Goal: Navigation & Orientation: Find specific page/section

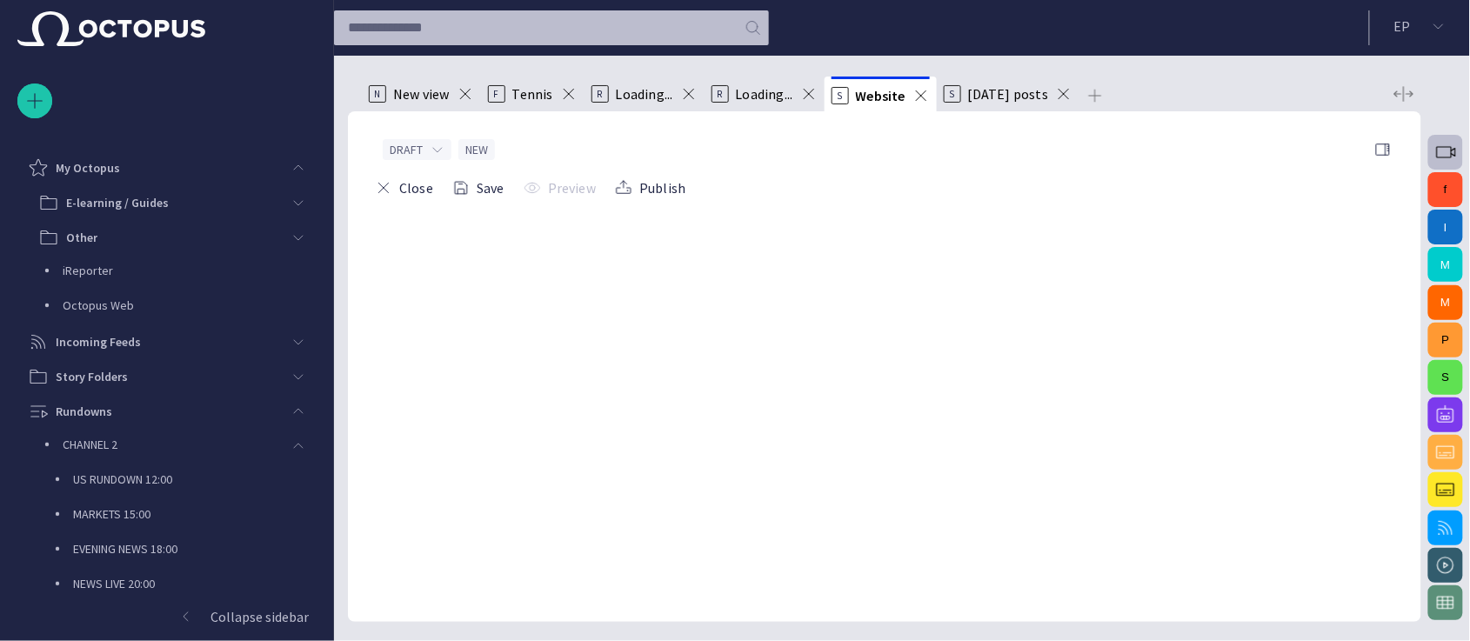
scroll to position [907, 0]
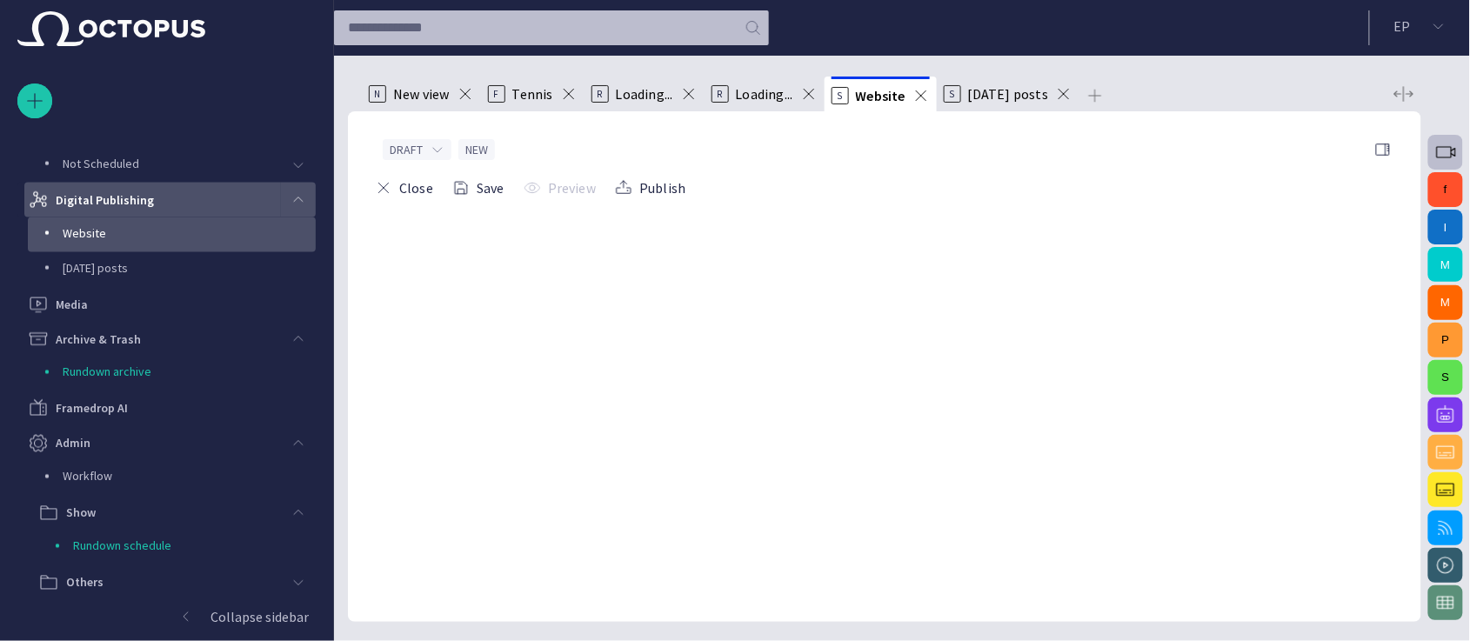
click at [293, 196] on span "main menu" at bounding box center [298, 200] width 14 height 14
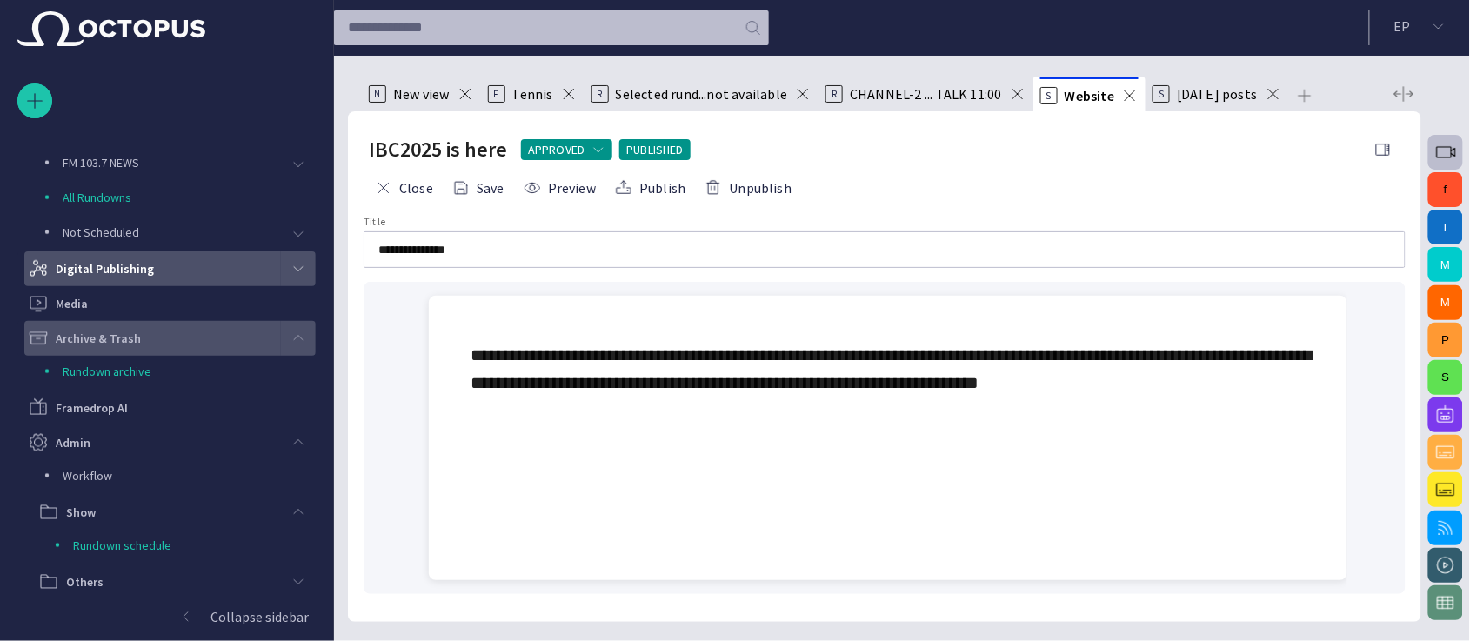
scroll to position [837, 0]
click at [294, 328] on div "main menu" at bounding box center [298, 339] width 35 height 35
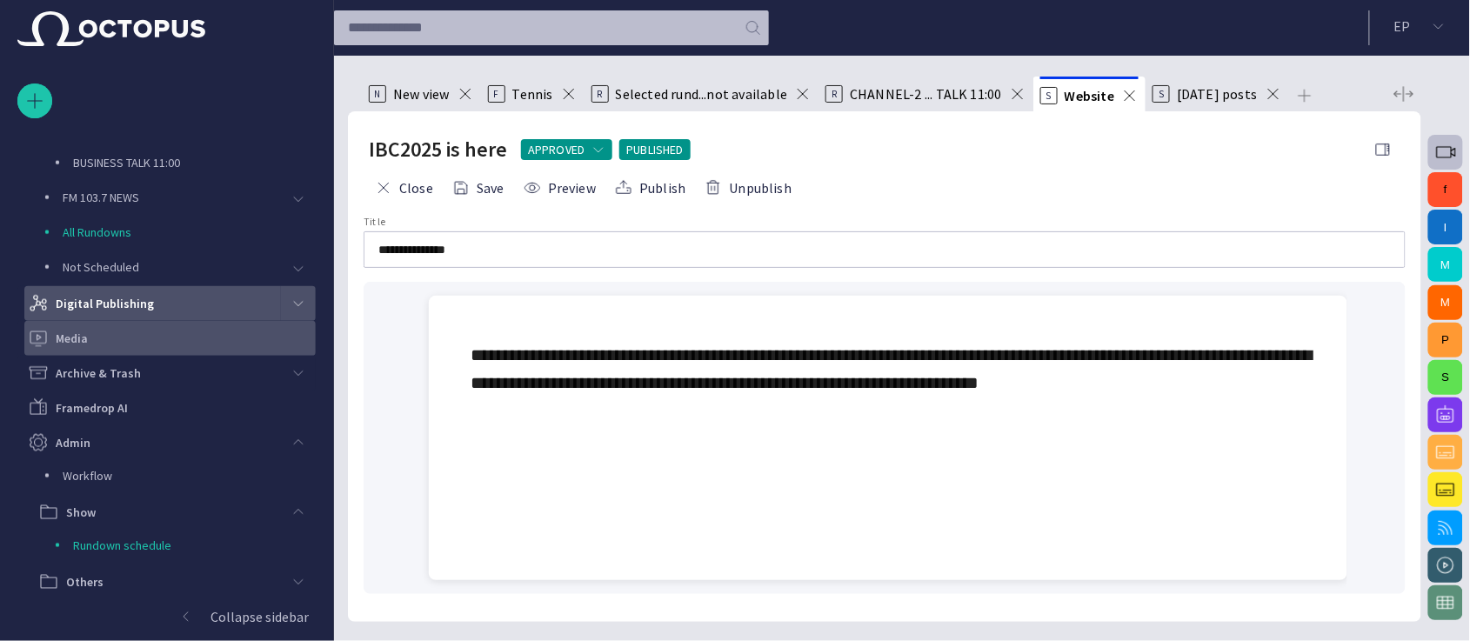
scroll to position [803, 0]
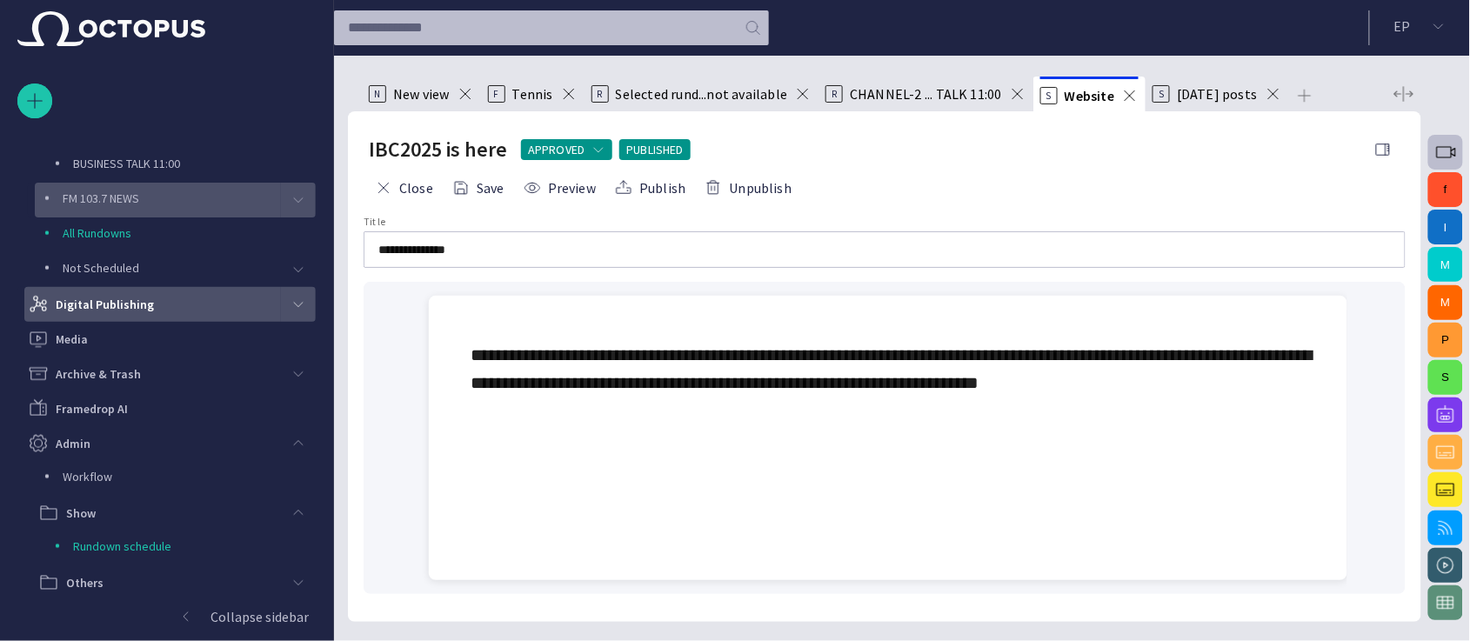
click at [292, 202] on span "main menu" at bounding box center [298, 200] width 14 height 14
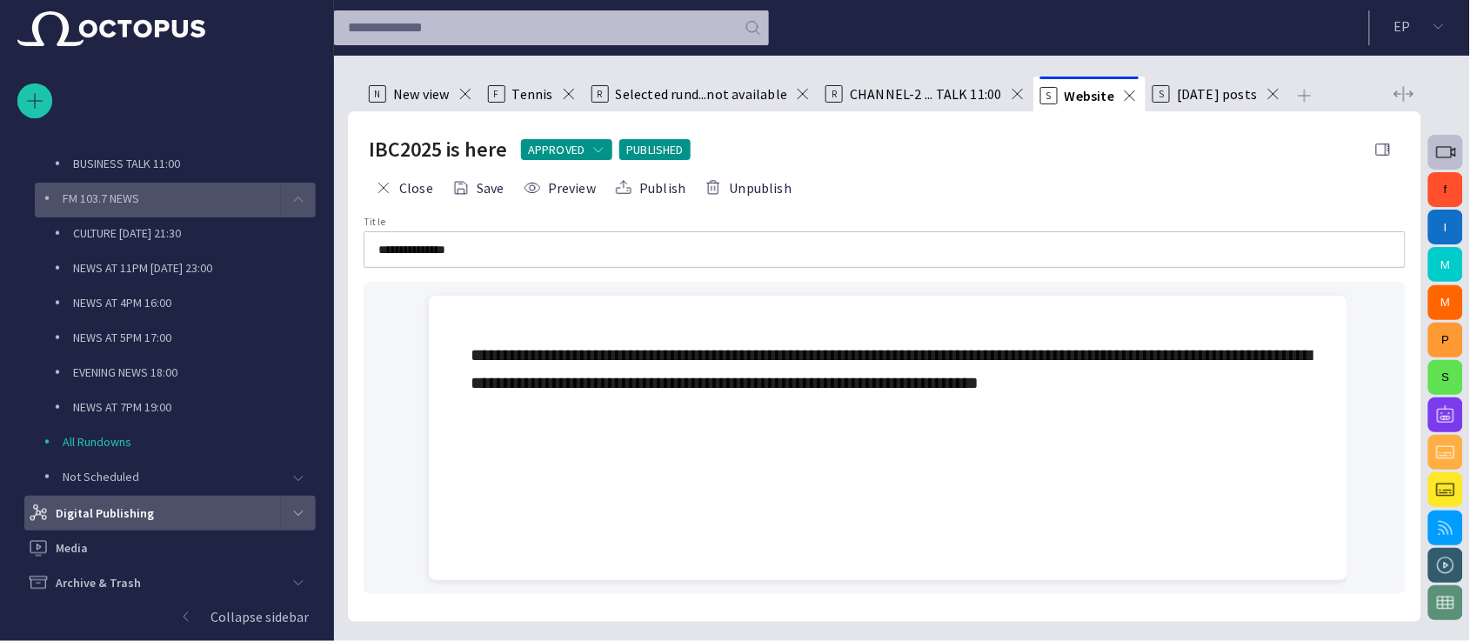
click at [292, 202] on span "main menu" at bounding box center [298, 200] width 14 height 14
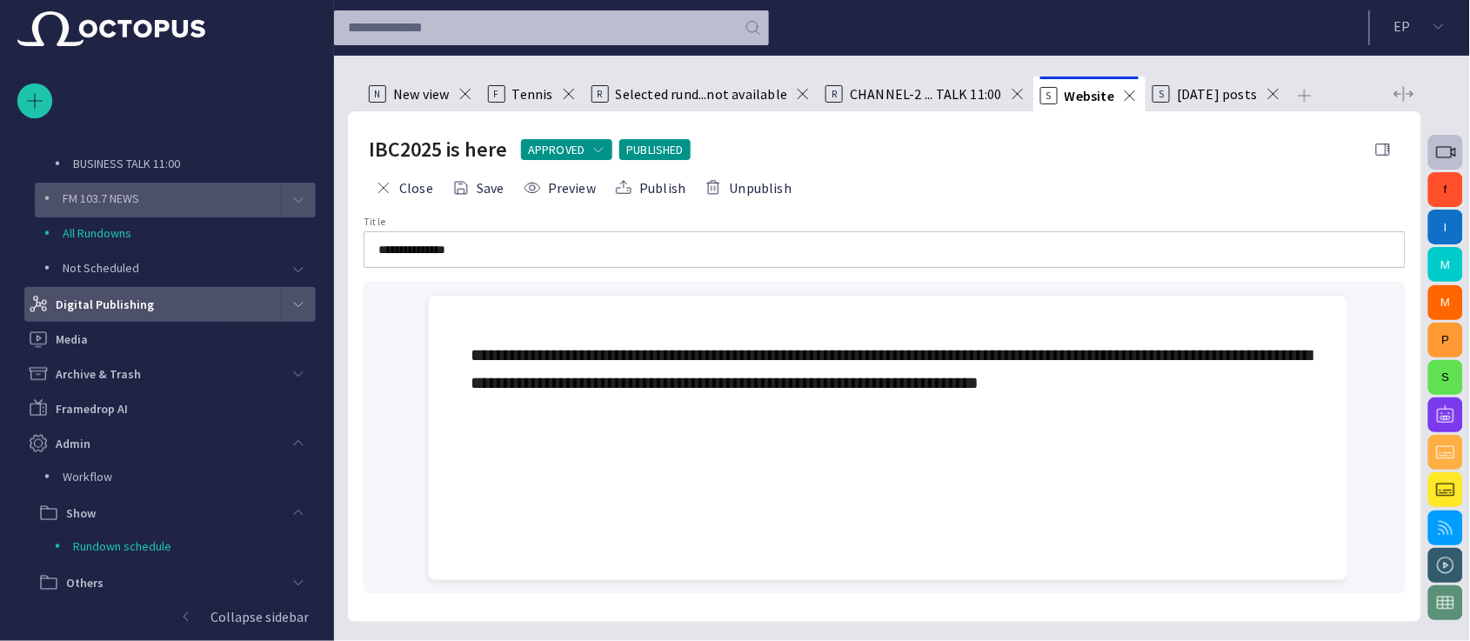
click at [297, 302] on span "main menu" at bounding box center [298, 304] width 14 height 14
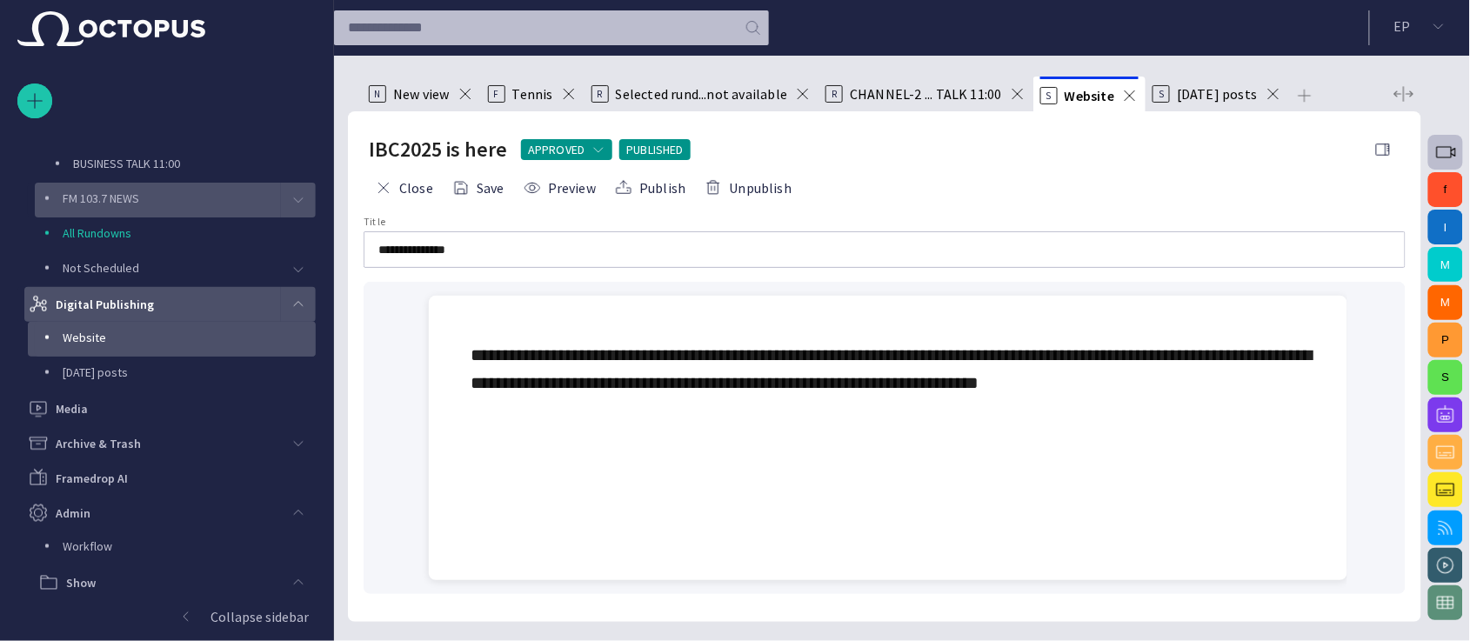
click at [165, 342] on p "Website" at bounding box center [189, 337] width 253 height 17
click at [88, 332] on p "Website" at bounding box center [189, 337] width 253 height 17
click at [1269, 94] on span at bounding box center [1272, 93] width 17 height 17
click at [1009, 90] on span at bounding box center [1017, 93] width 17 height 17
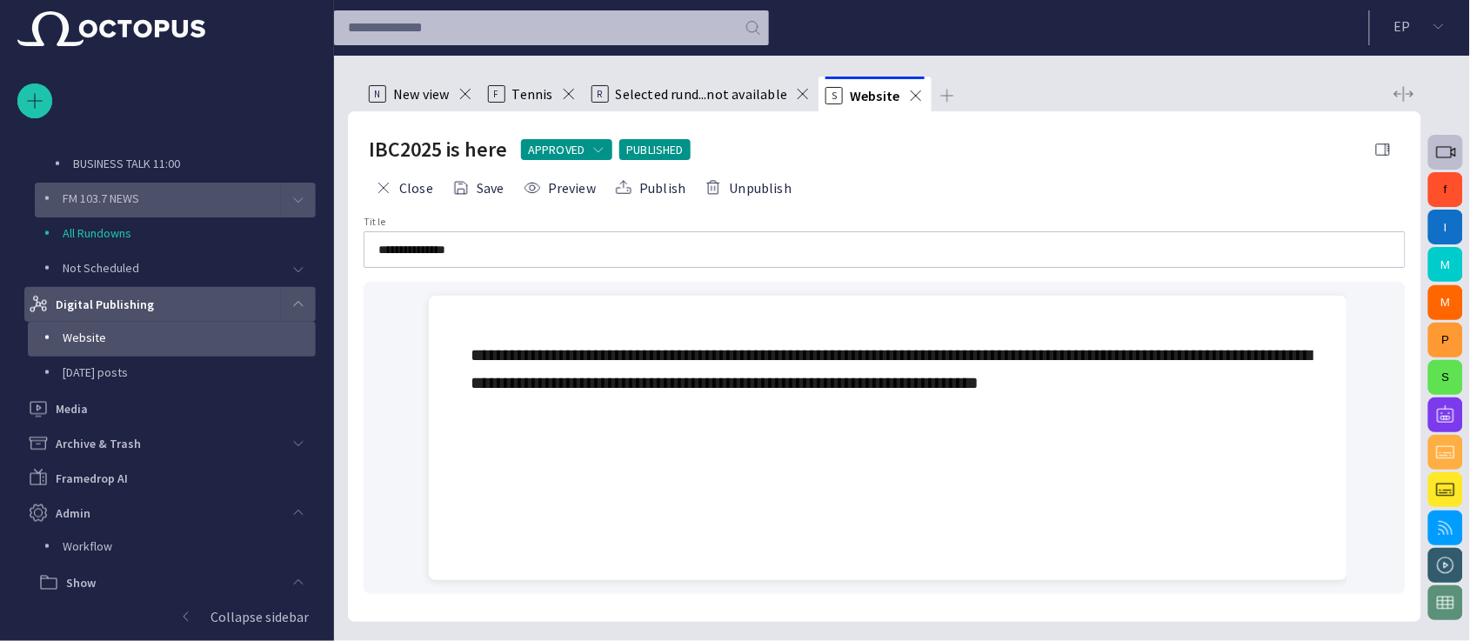
click at [806, 110] on li "R Selected rund...not available" at bounding box center [701, 94] width 235 height 35
click at [804, 95] on span at bounding box center [802, 93] width 17 height 17
click at [570, 94] on span at bounding box center [568, 93] width 17 height 17
click at [467, 99] on span at bounding box center [465, 93] width 17 height 17
